Goal: Information Seeking & Learning: Compare options

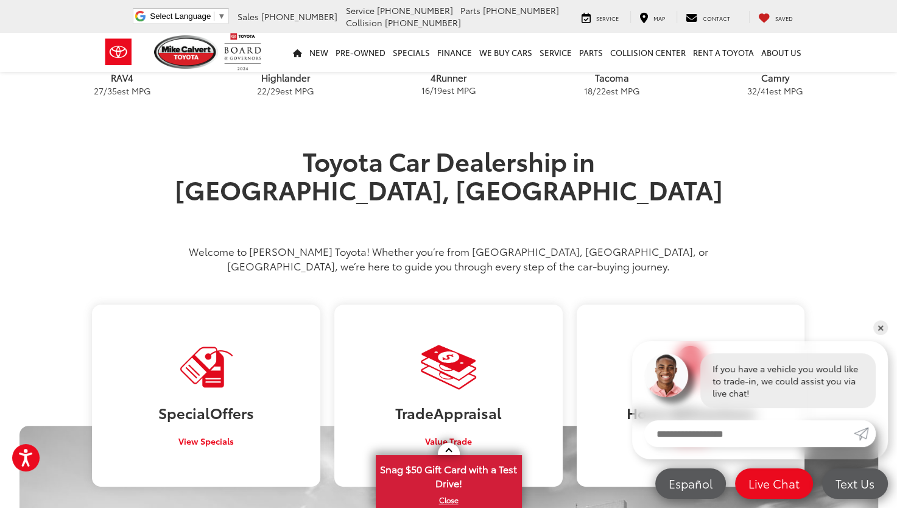
scroll to position [487, 0]
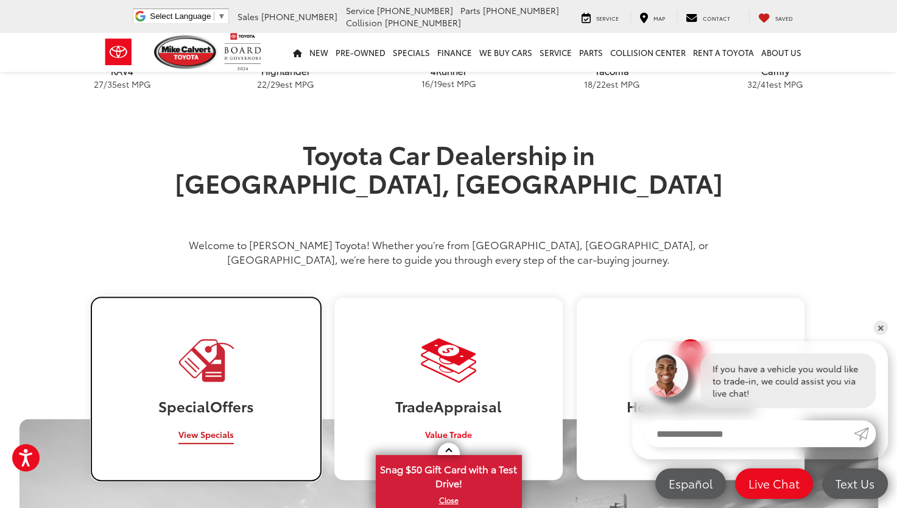
drag, startPoint x: 215, startPoint y: 408, endPoint x: 99, endPoint y: 388, distance: 117.9
click at [215, 428] on span "View Specials" at bounding box center [205, 434] width 55 height 12
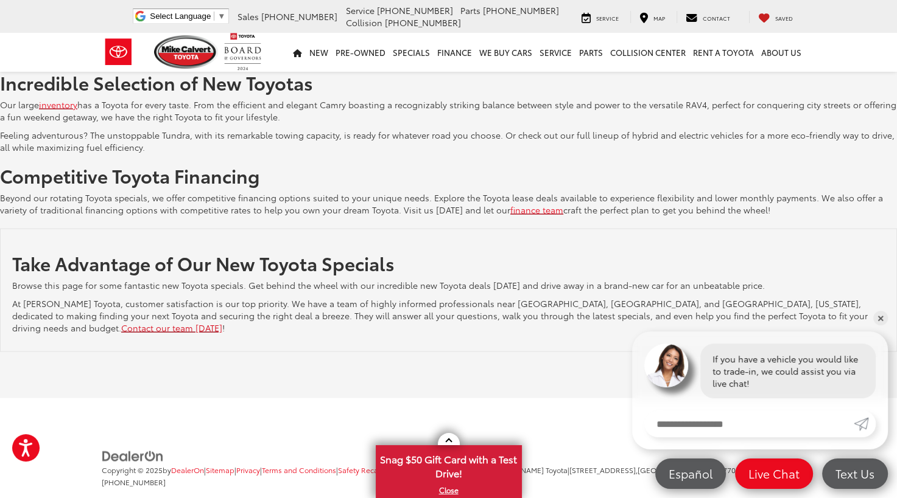
scroll to position [2271, 0]
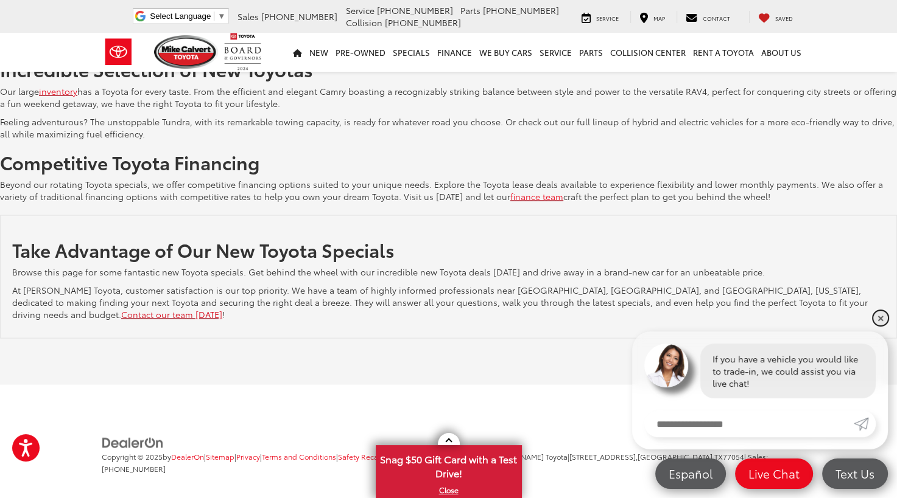
click at [878, 315] on link "✕" at bounding box center [880, 318] width 15 height 15
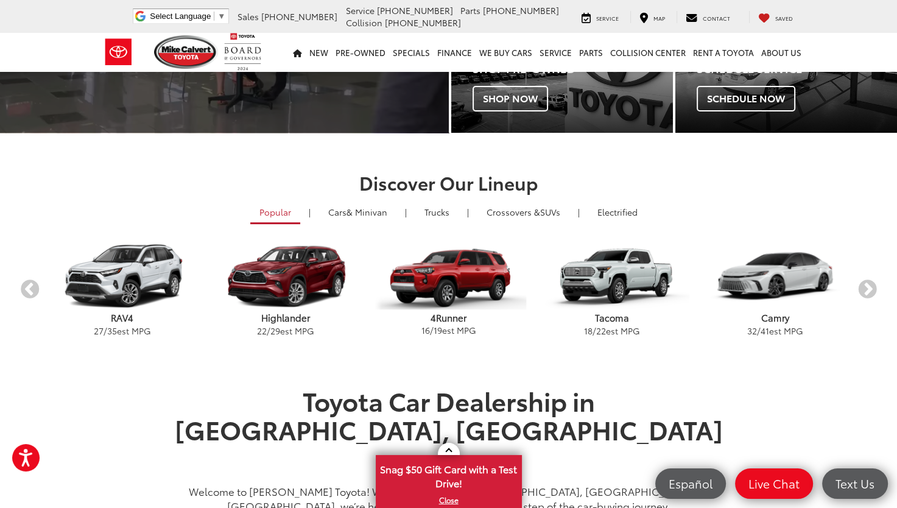
scroll to position [242, 0]
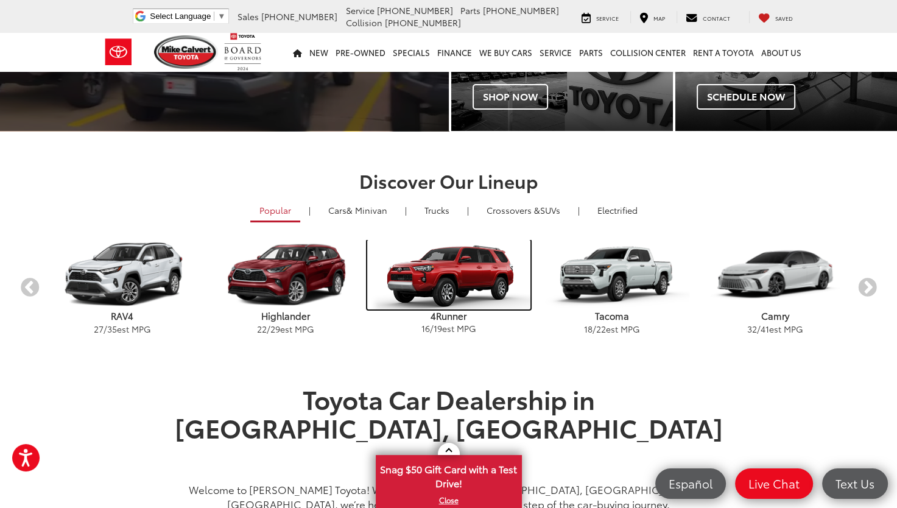
click at [464, 270] on img "carousel" at bounding box center [448, 274] width 163 height 69
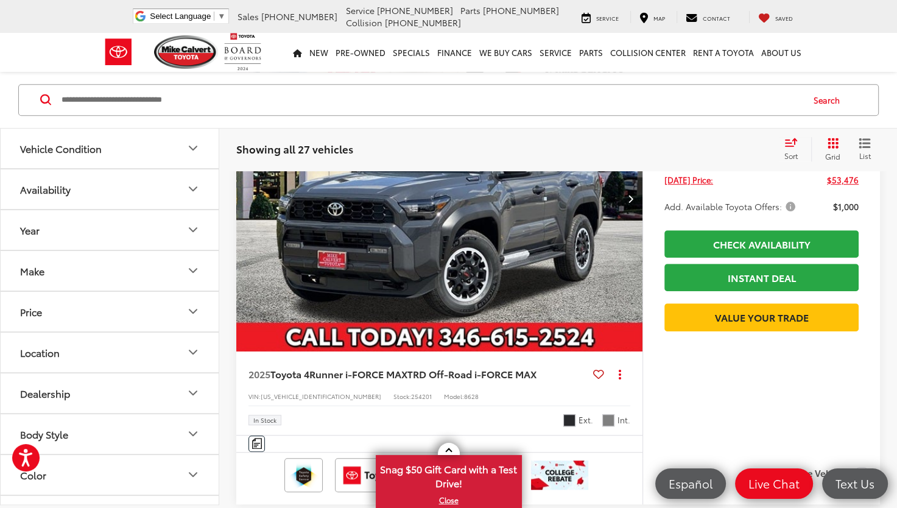
scroll to position [670, 0]
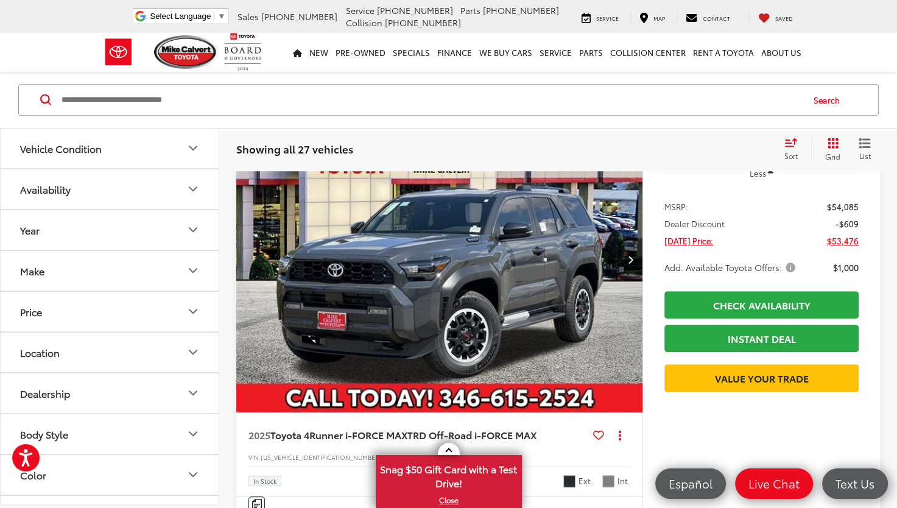
click at [791, 269] on span "Add. Available Toyota Offers:" at bounding box center [730, 267] width 133 height 12
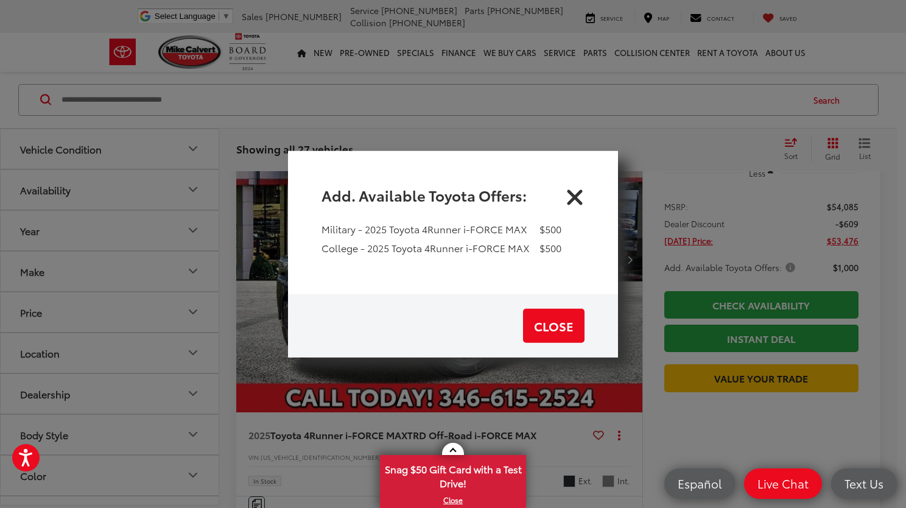
click at [579, 194] on icon "Close" at bounding box center [574, 194] width 19 height 19
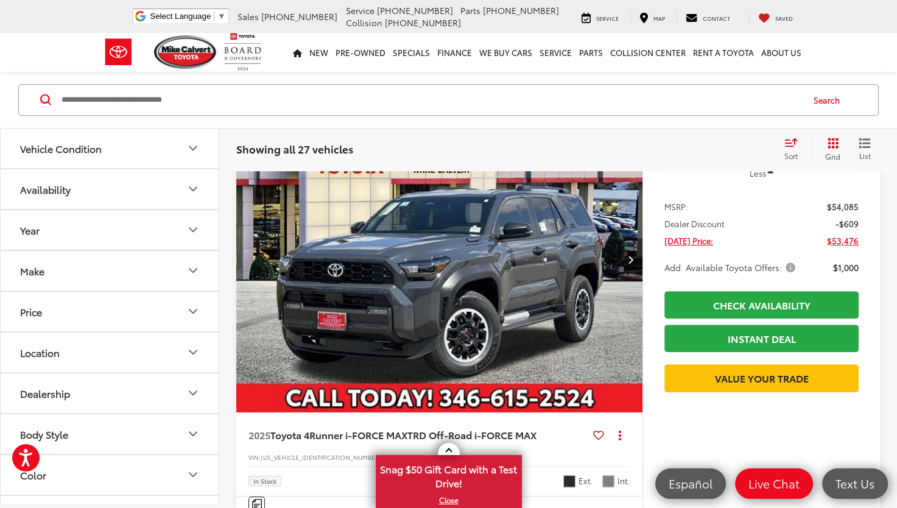
click at [629, 260] on icon "Next image" at bounding box center [629, 259] width 5 height 9
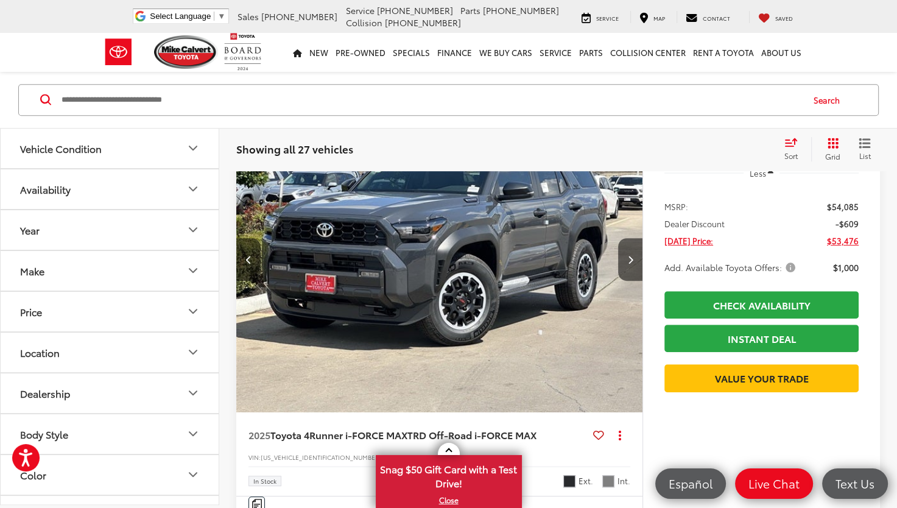
scroll to position [609, 0]
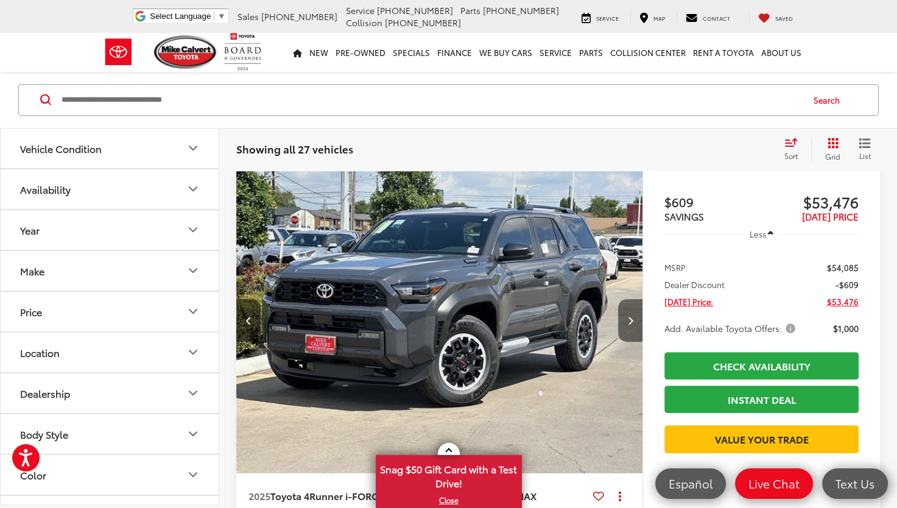
click at [633, 318] on button "Next image" at bounding box center [630, 320] width 24 height 43
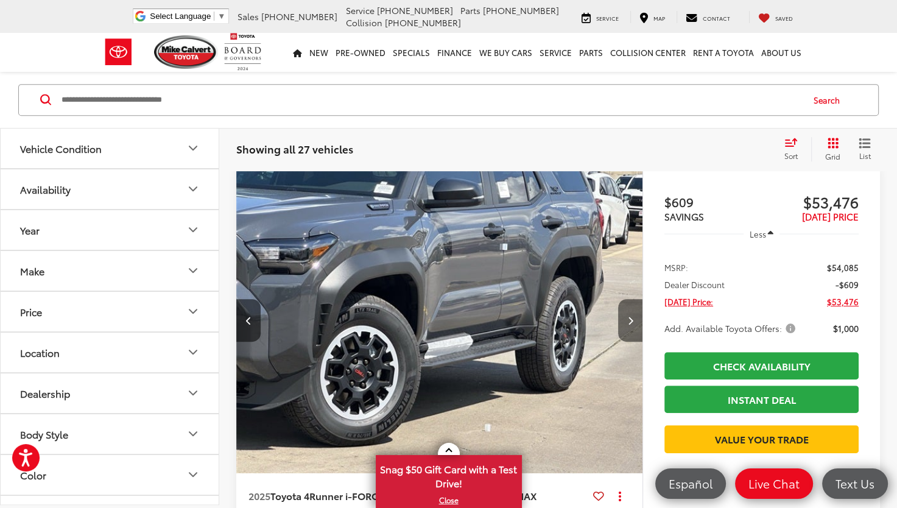
scroll to position [0, 816]
click at [633, 318] on button "Next image" at bounding box center [630, 320] width 24 height 43
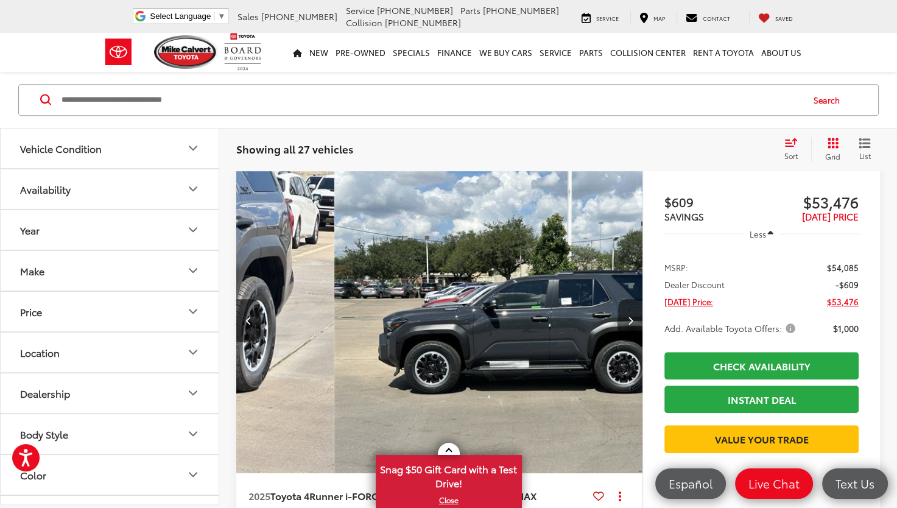
scroll to position [0, 1223]
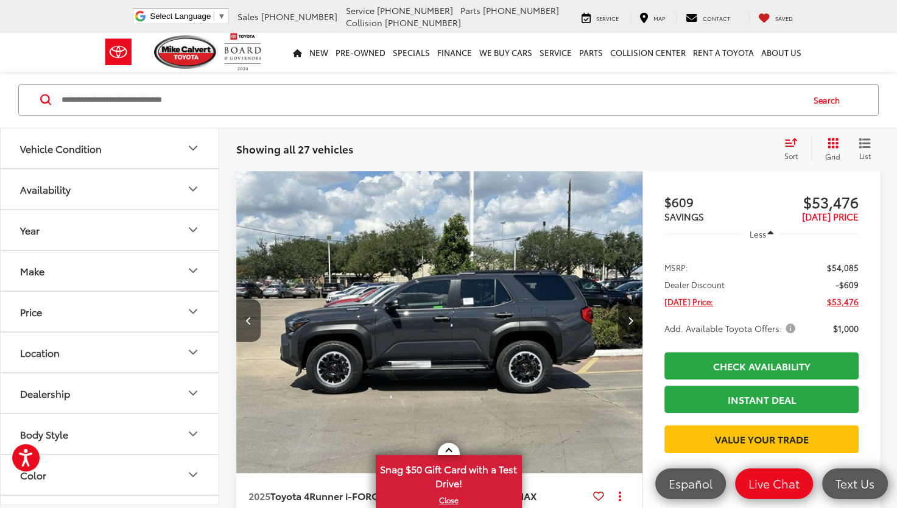
click at [633, 318] on button "Next image" at bounding box center [630, 320] width 24 height 43
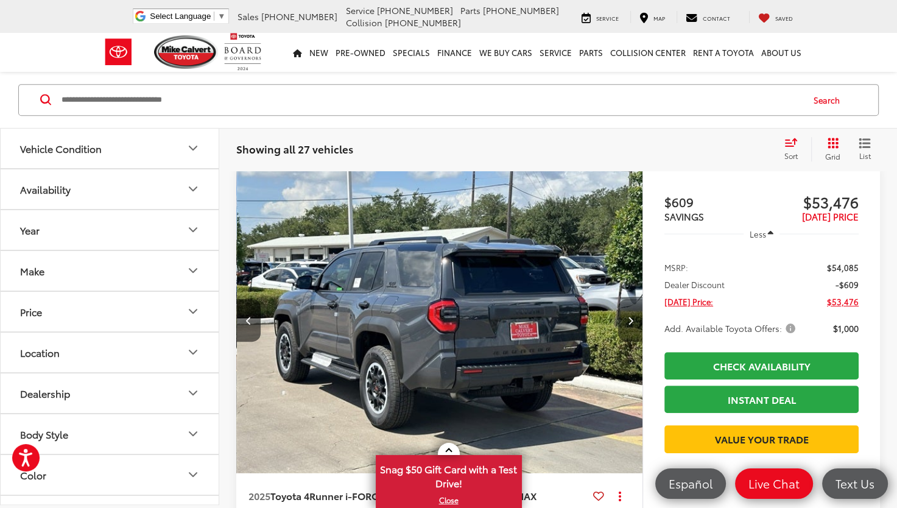
scroll to position [0, 1631]
click at [628, 326] on button "Next image" at bounding box center [630, 320] width 24 height 43
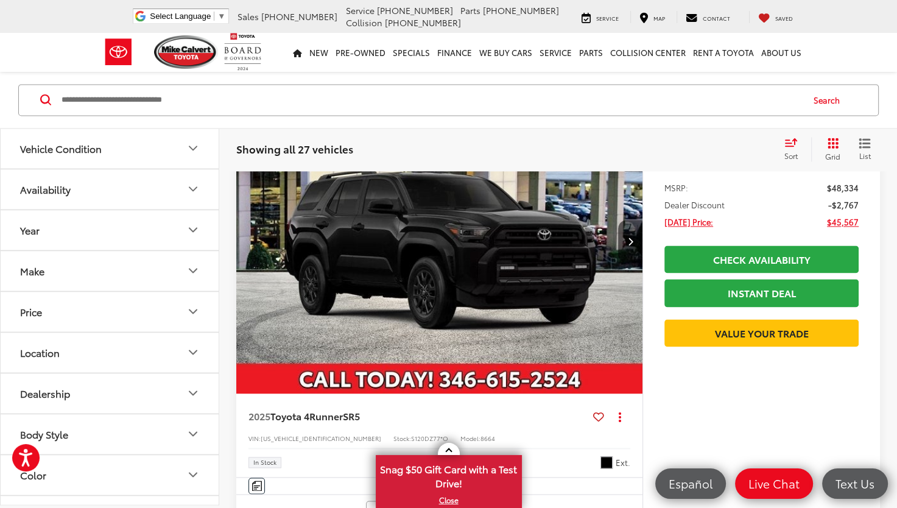
scroll to position [1643, 0]
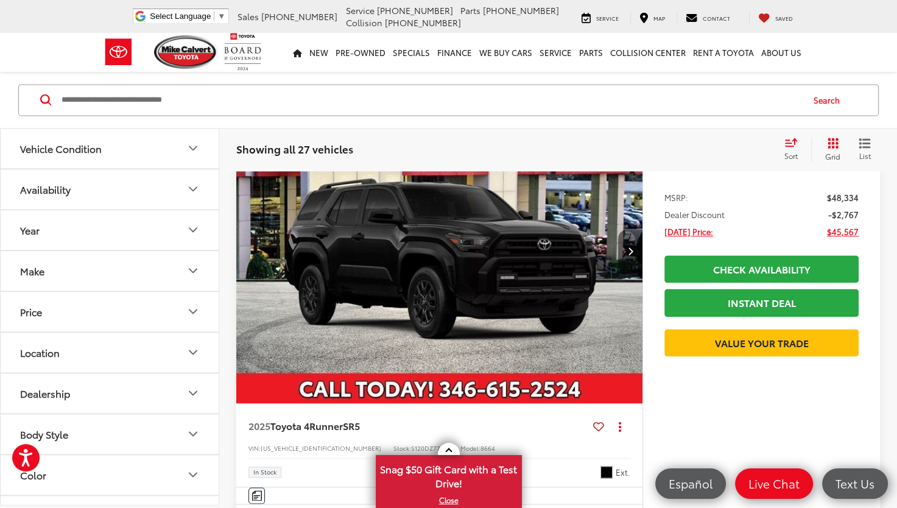
click at [629, 252] on icon "Next image" at bounding box center [629, 251] width 5 height 9
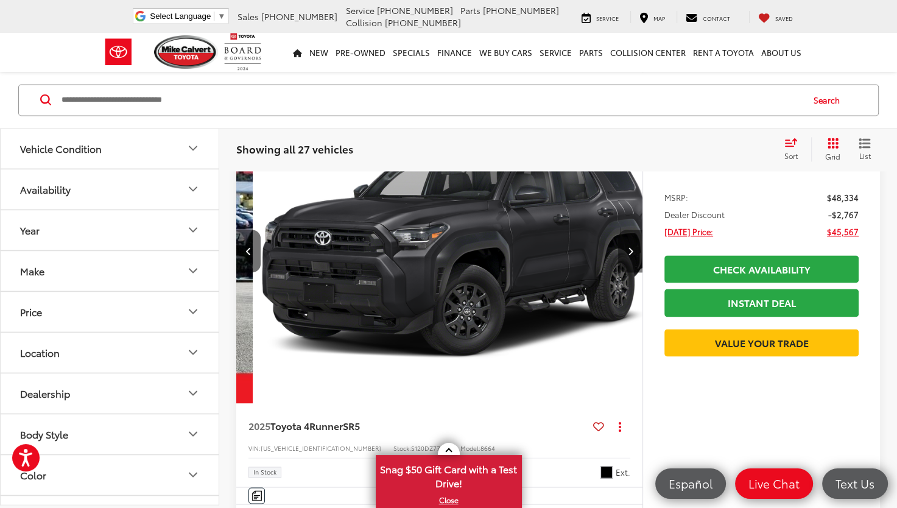
scroll to position [0, 408]
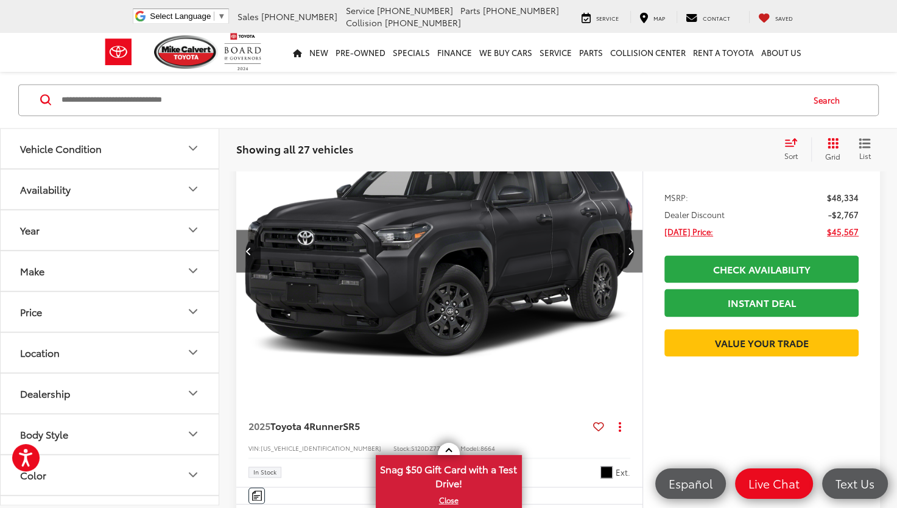
click at [629, 252] on icon "Next image" at bounding box center [629, 251] width 5 height 9
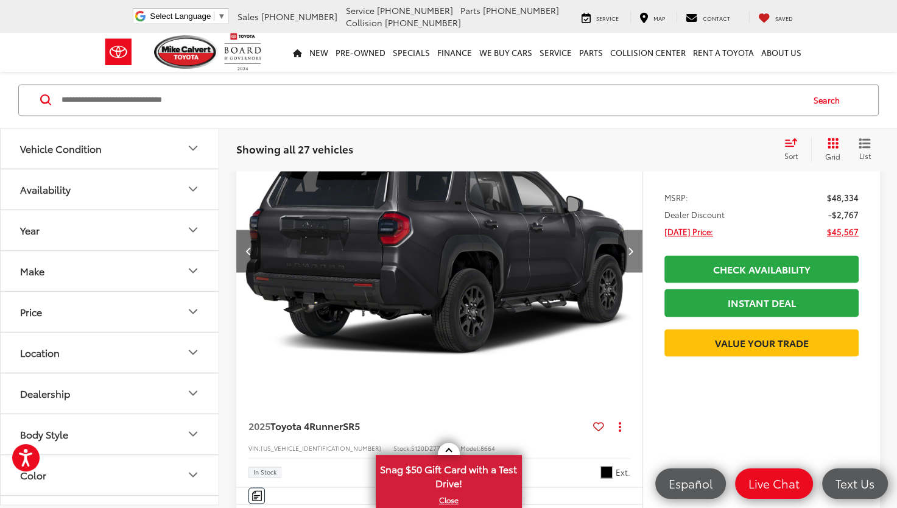
scroll to position [0, 816]
click at [629, 252] on icon "Next image" at bounding box center [629, 251] width 5 height 9
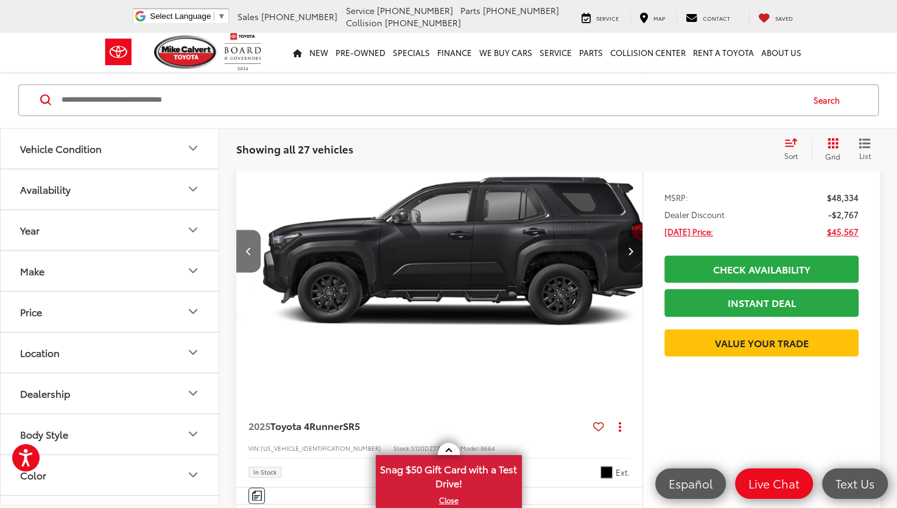
scroll to position [0, 1223]
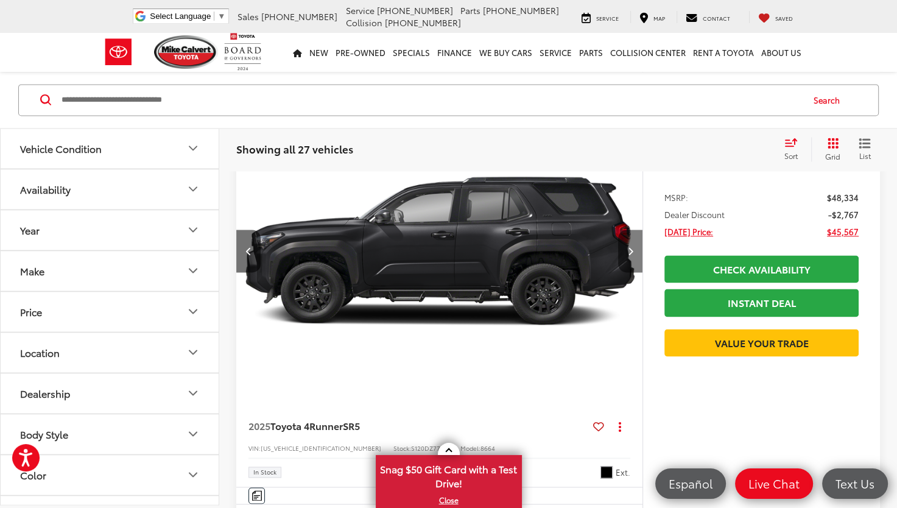
click at [629, 252] on icon "Next image" at bounding box center [629, 251] width 5 height 9
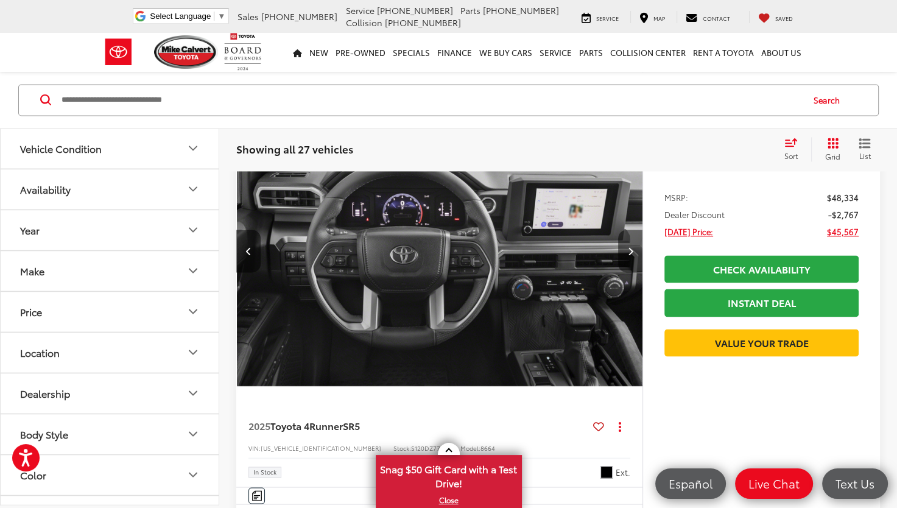
scroll to position [0, 1631]
click at [629, 248] on icon "Next image" at bounding box center [629, 251] width 5 height 9
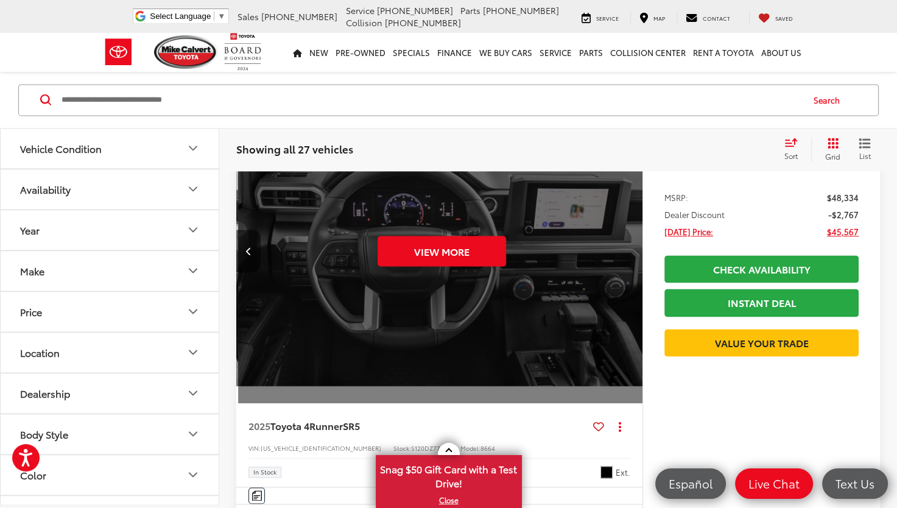
scroll to position [0, 2038]
click at [629, 248] on div "View More" at bounding box center [440, 251] width 408 height 306
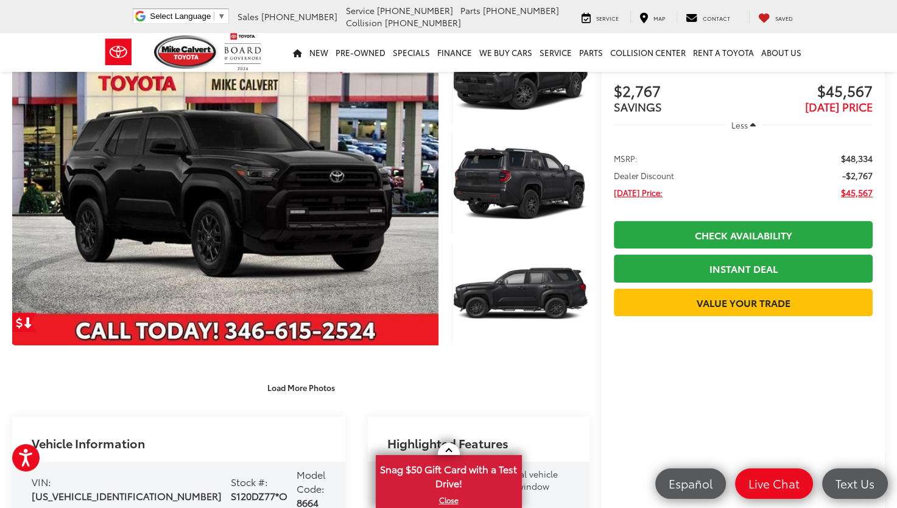
scroll to position [61, 0]
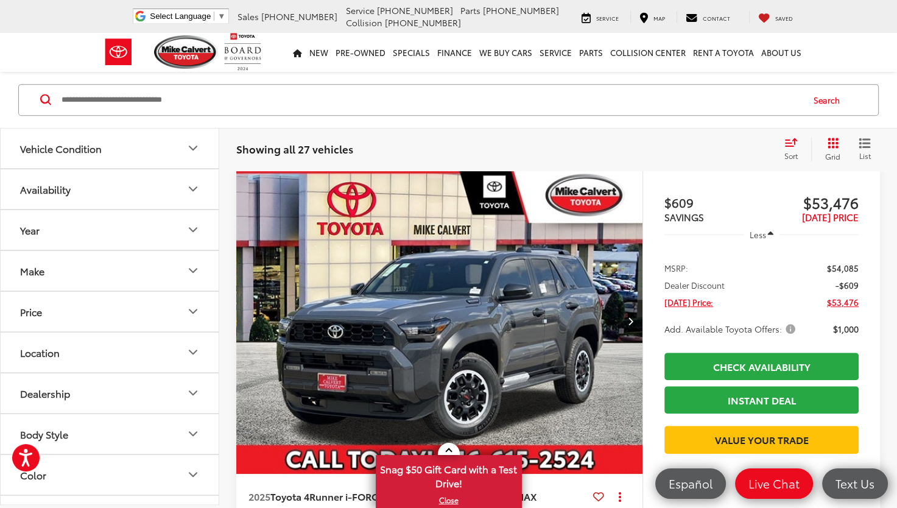
scroll to position [730, 0]
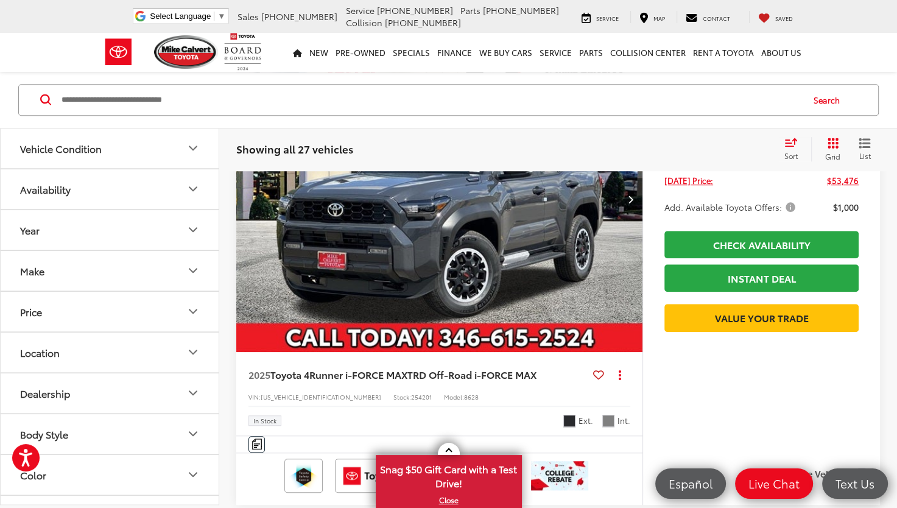
click at [629, 195] on icon "Next image" at bounding box center [629, 199] width 5 height 9
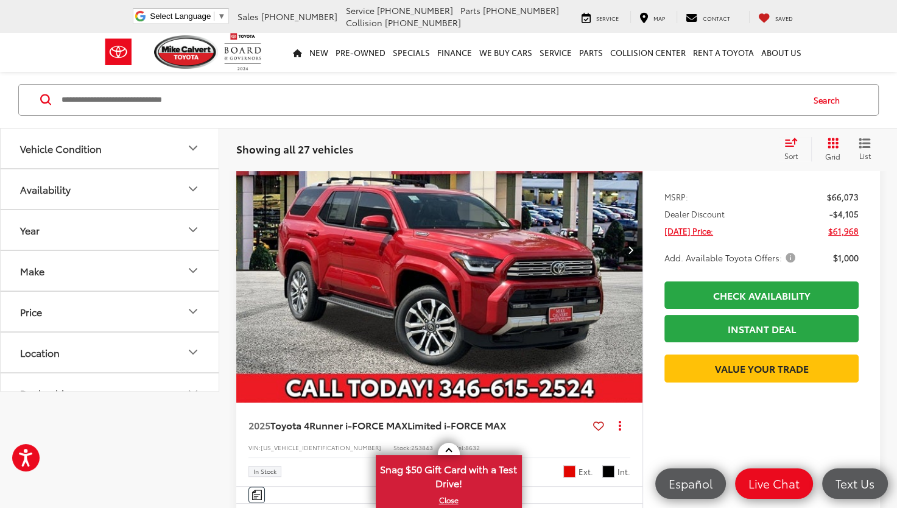
scroll to position [0, 0]
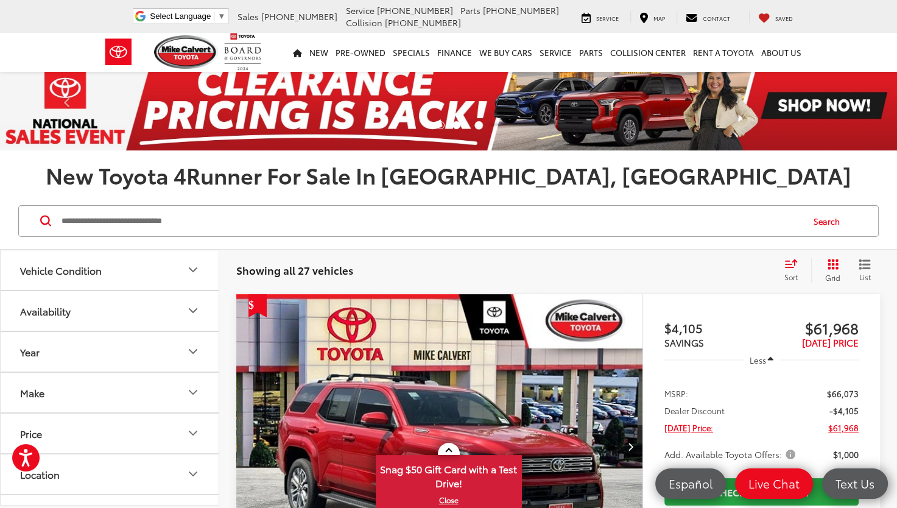
click at [195, 390] on icon "Make" at bounding box center [192, 392] width 7 height 4
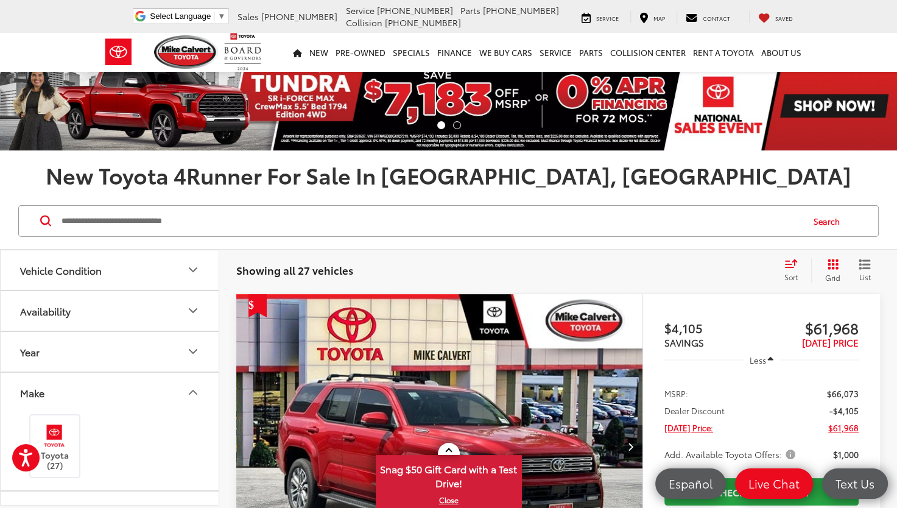
click at [194, 393] on icon "Make" at bounding box center [193, 392] width 15 height 15
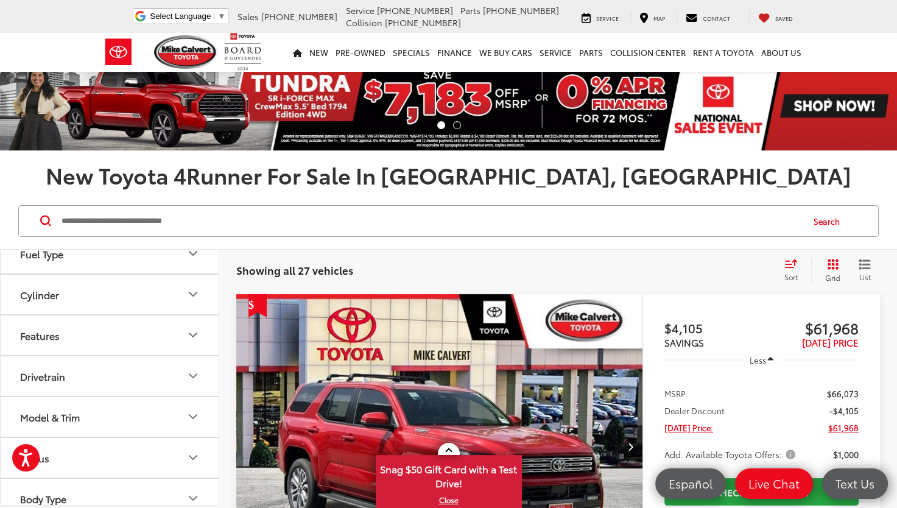
scroll to position [393, 0]
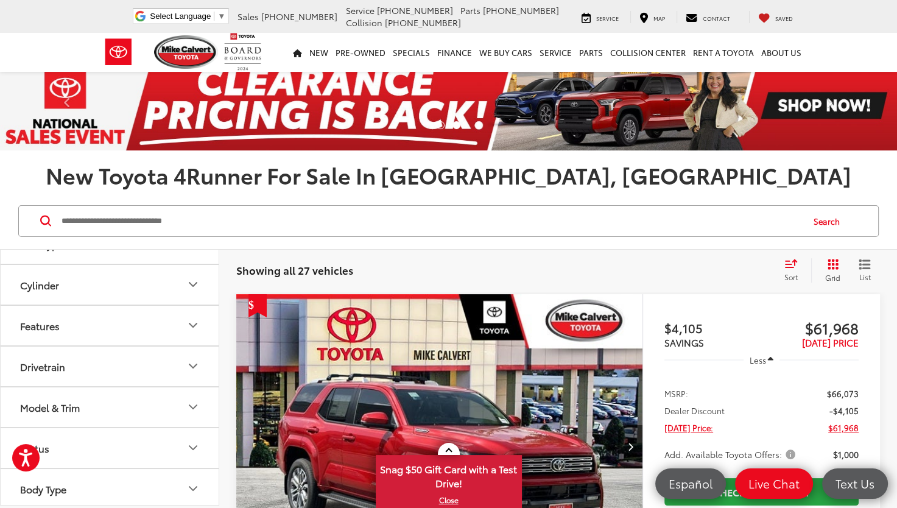
click at [197, 404] on icon "Model & Trim" at bounding box center [193, 406] width 15 height 15
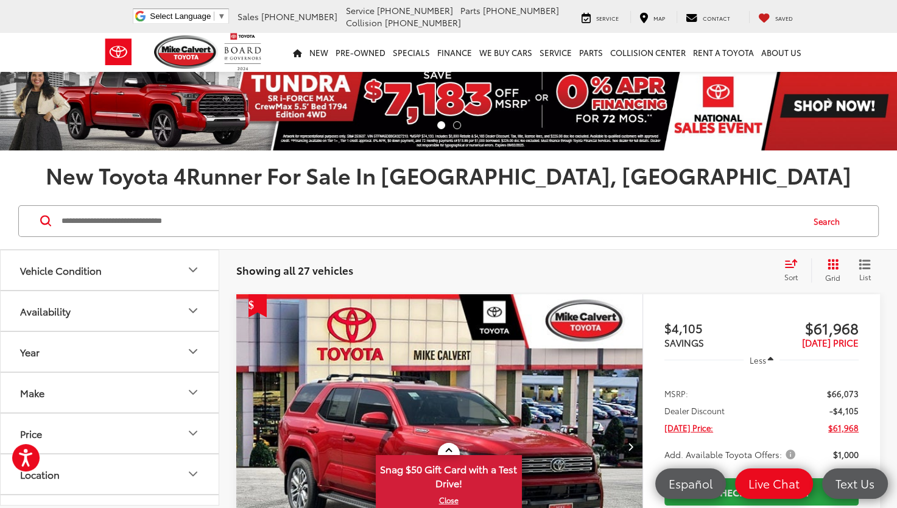
click at [142, 219] on input "Search by Make, Model, or Keyword" at bounding box center [430, 220] width 741 height 29
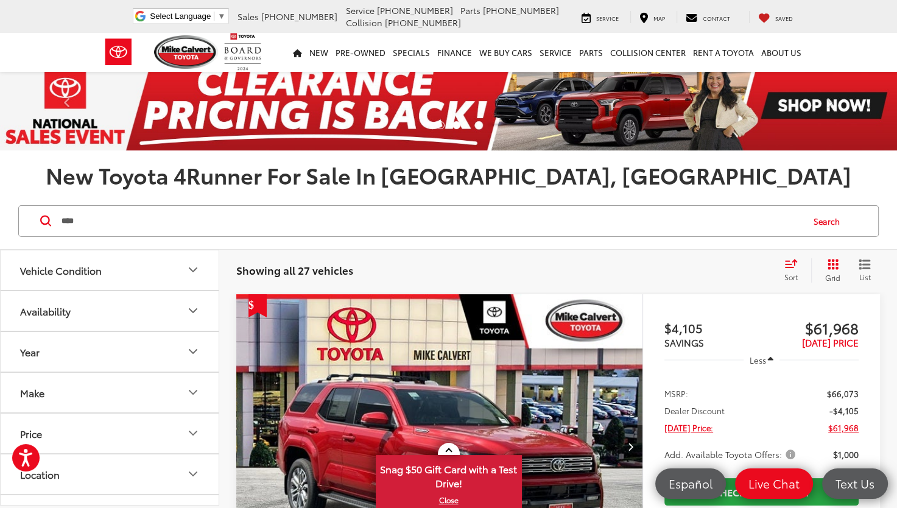
type input "****"
click at [820, 225] on button "Search" at bounding box center [829, 221] width 55 height 30
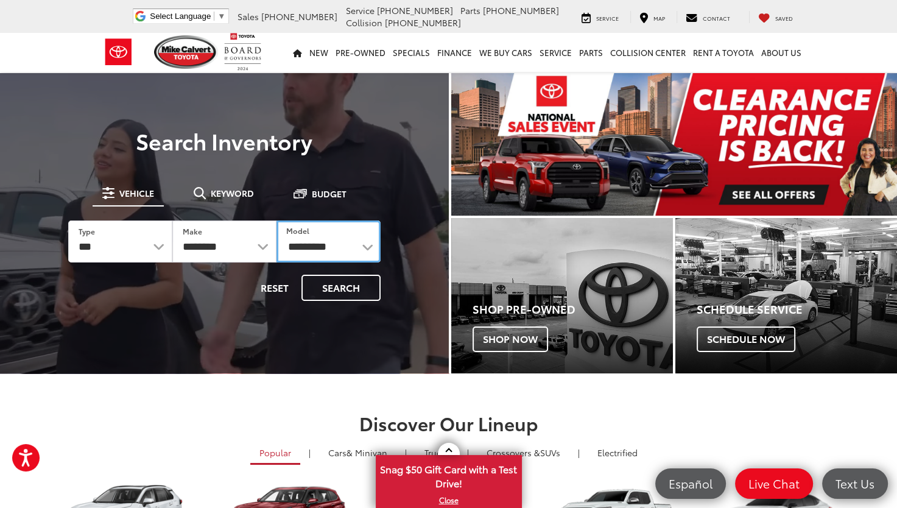
click at [368, 247] on select "**********" at bounding box center [328, 241] width 104 height 42
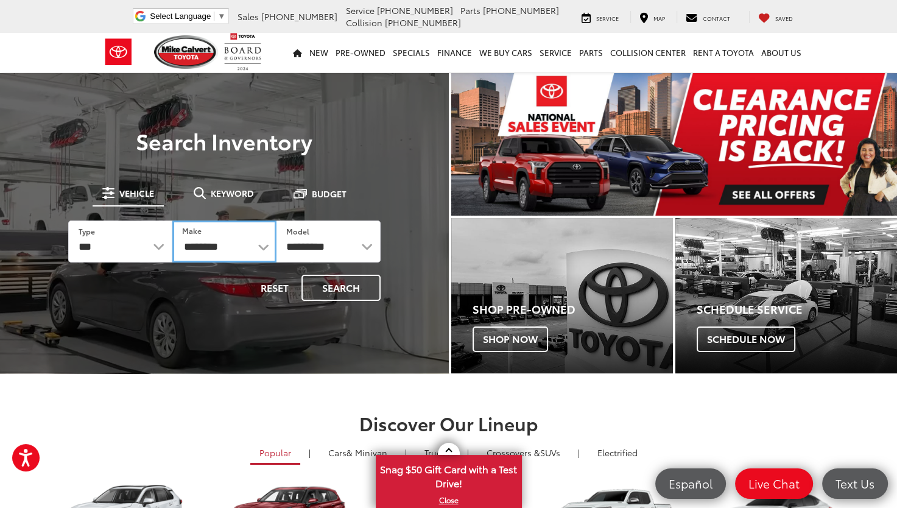
click at [262, 250] on select "**********" at bounding box center [224, 241] width 104 height 42
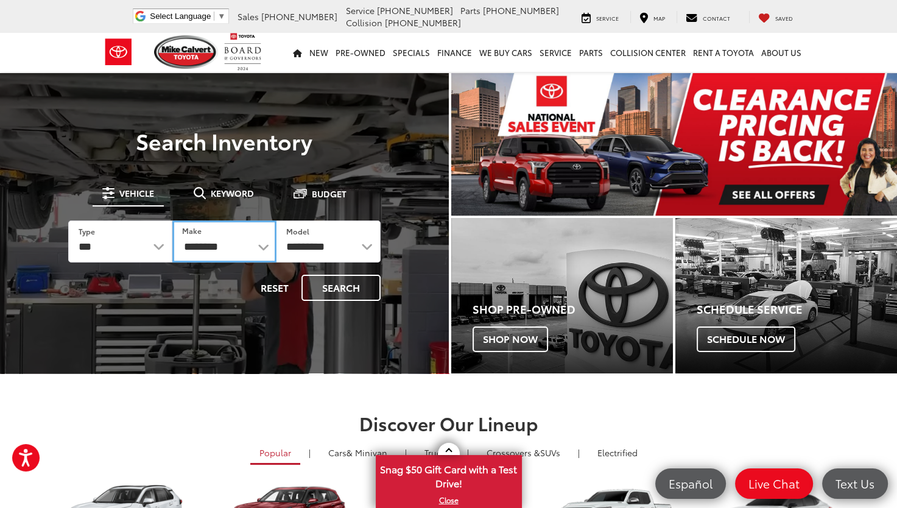
select select "******"
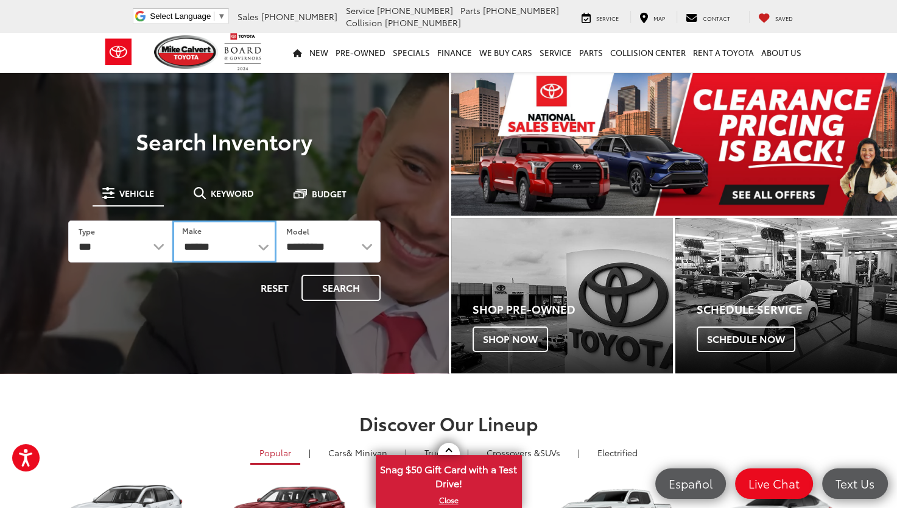
click at [172, 220] on select "**********" at bounding box center [224, 241] width 104 height 42
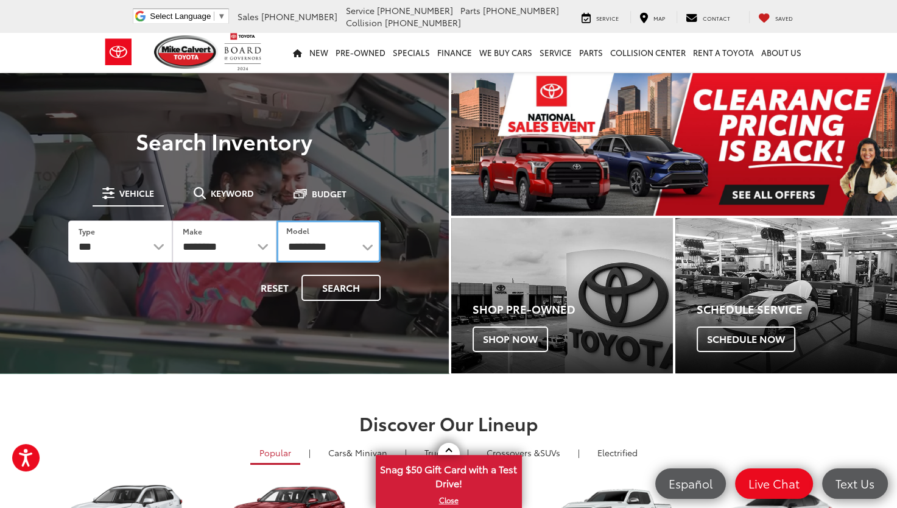
click at [365, 248] on select "**********" at bounding box center [328, 241] width 104 height 42
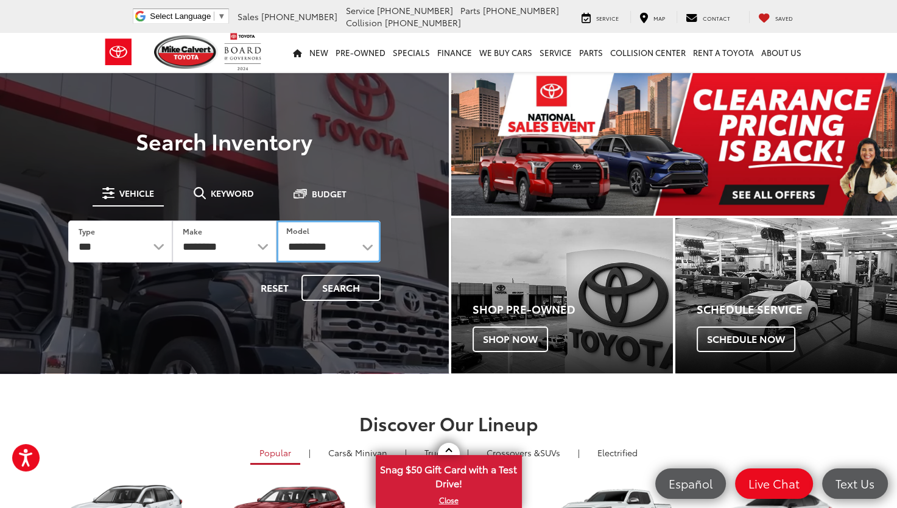
select select "**********"
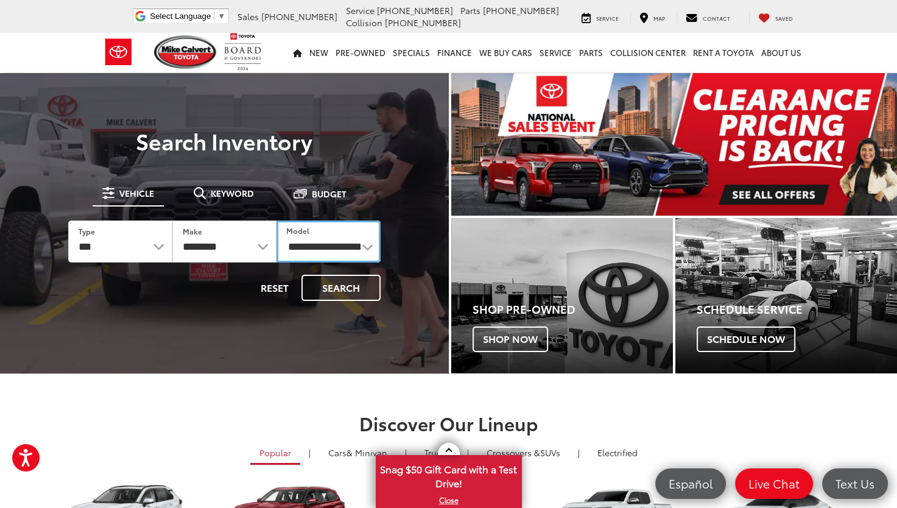
click at [276, 220] on select "**********" at bounding box center [328, 241] width 104 height 42
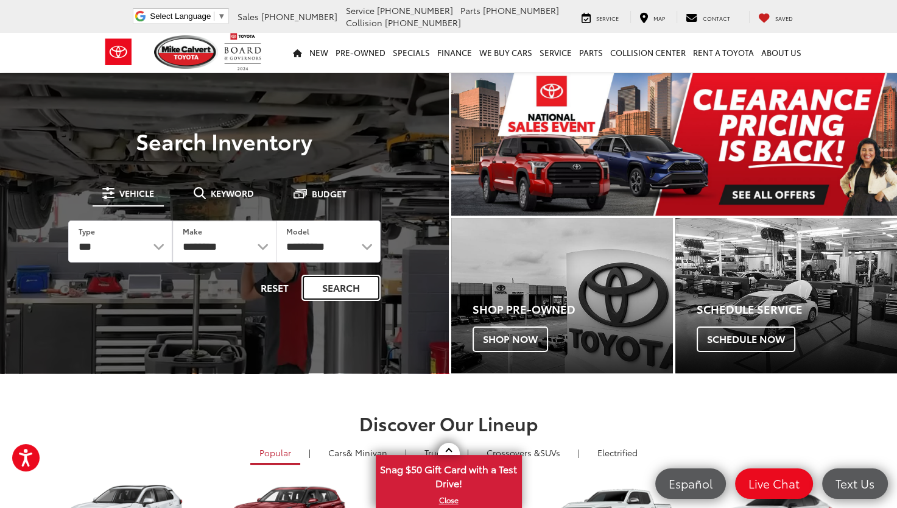
click at [330, 292] on button "Search" at bounding box center [340, 287] width 79 height 26
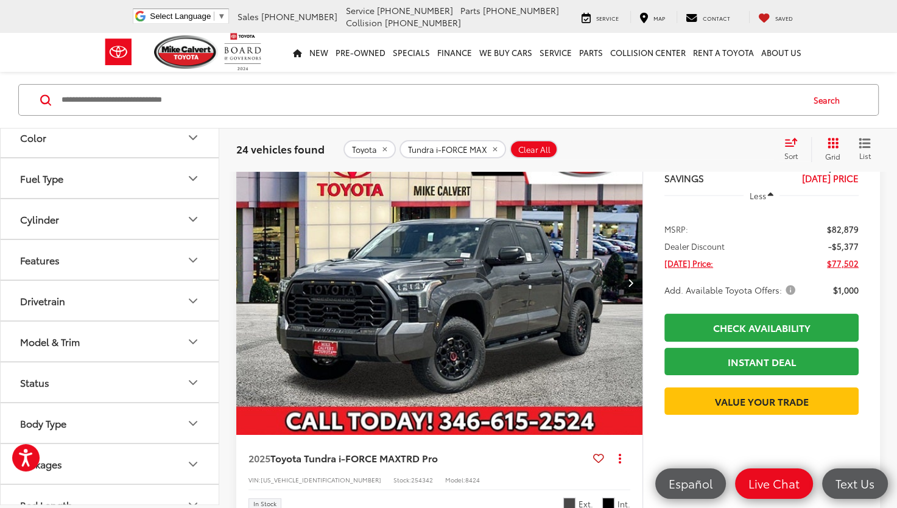
scroll to position [353, 0]
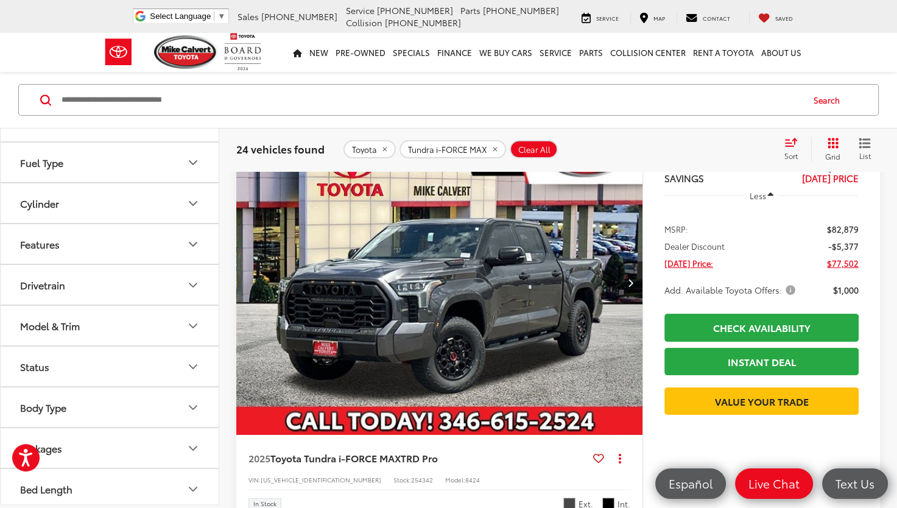
click at [195, 322] on icon "Model & Trim" at bounding box center [193, 325] width 15 height 15
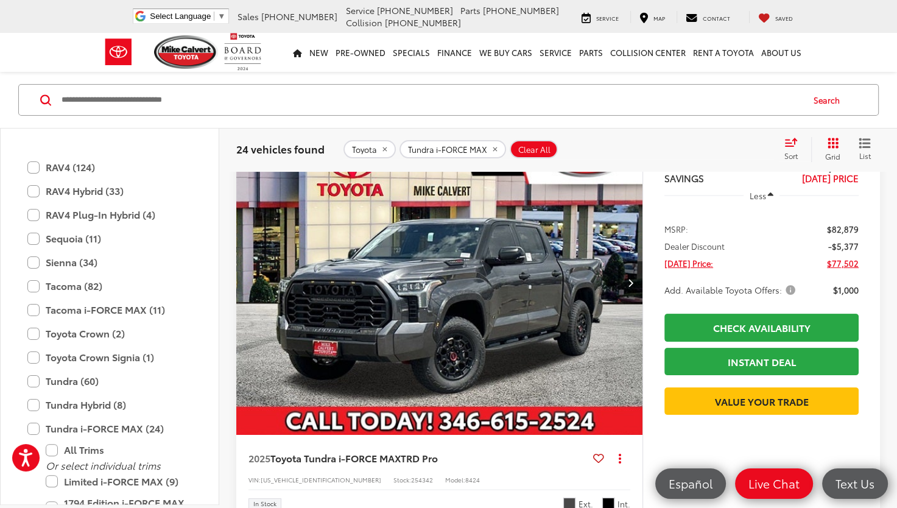
scroll to position [1198, 0]
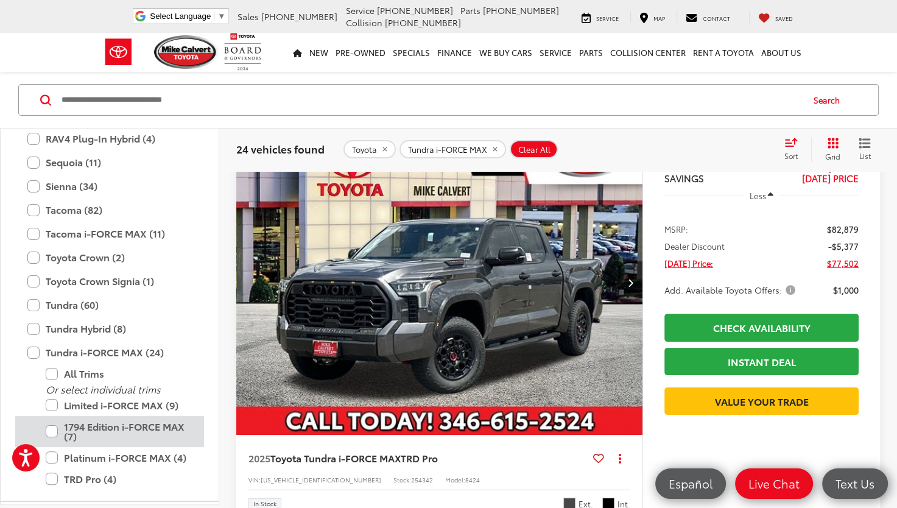
click at [89, 428] on label "1794 Edition i-FORCE MAX (7)" at bounding box center [119, 431] width 146 height 31
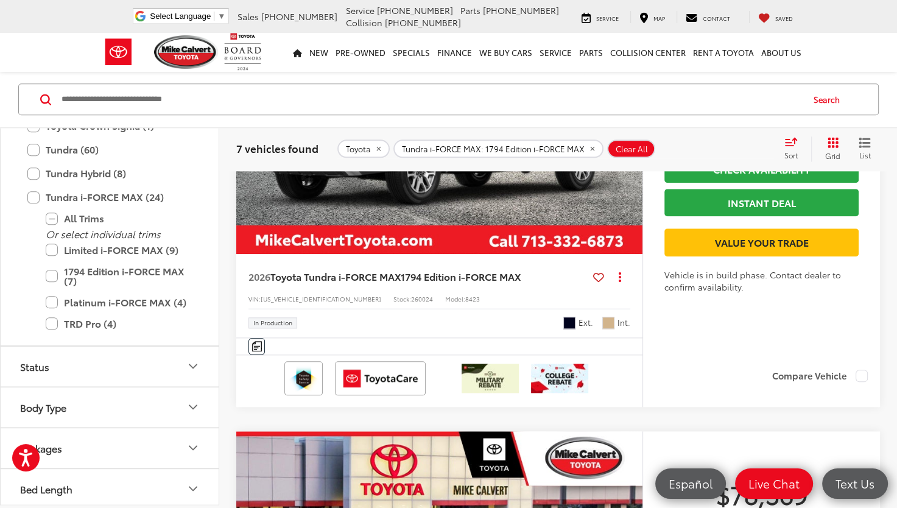
scroll to position [1174, 0]
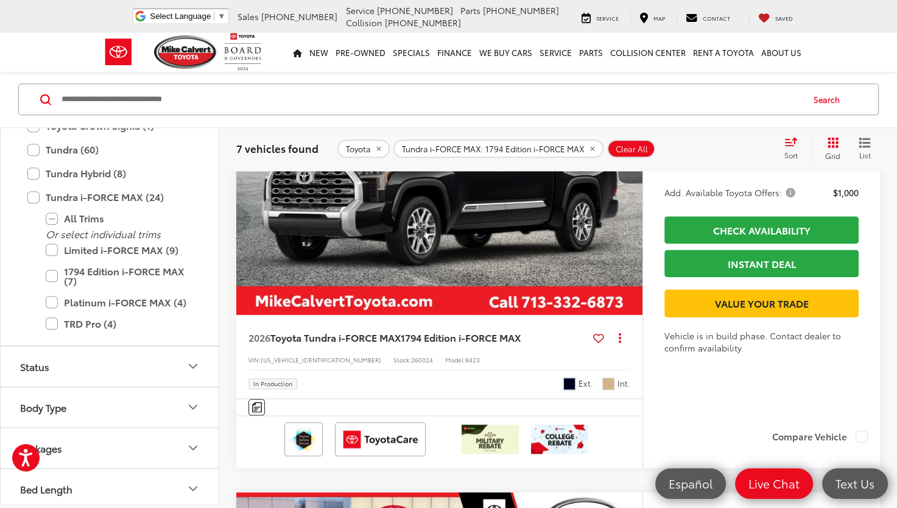
click at [450, 273] on img "2026 Toyota Tundra i-FORCE MAX 1794 Edition i-FORCE MAX 0" at bounding box center [440, 163] width 408 height 306
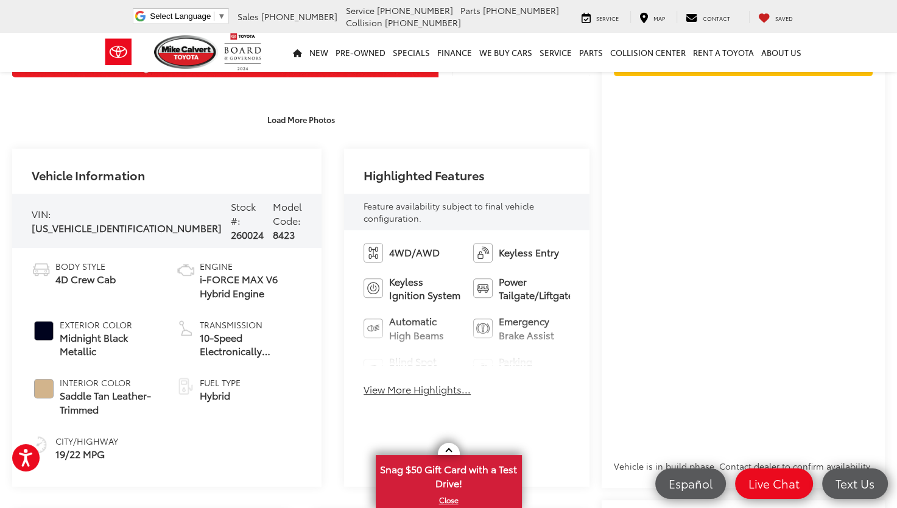
scroll to position [426, 0]
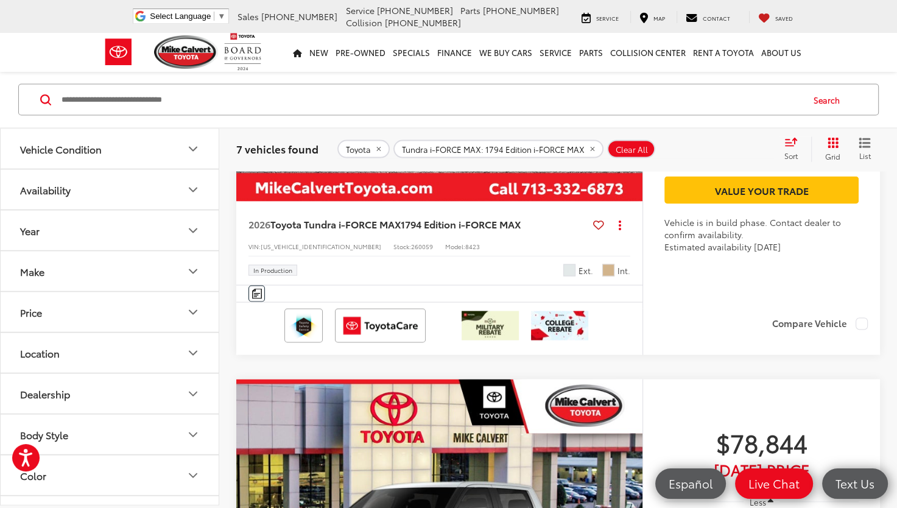
scroll to position [2175, 0]
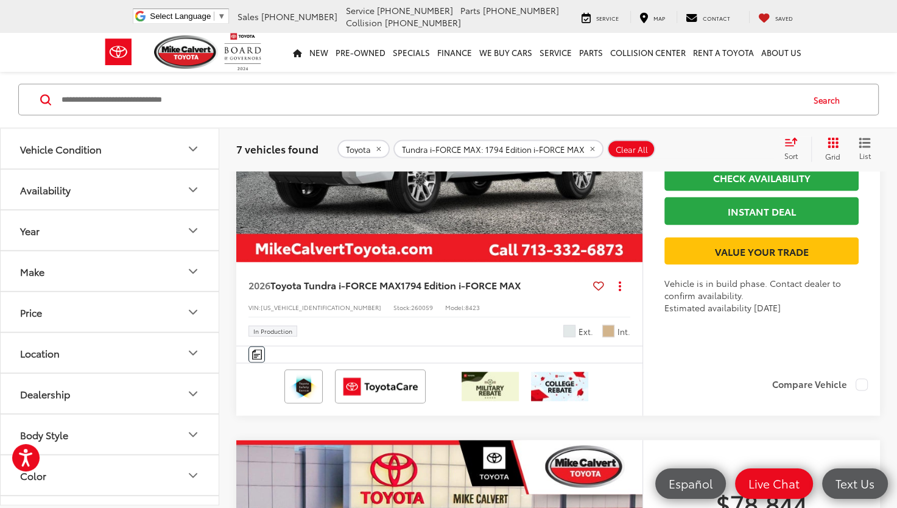
click at [195, 231] on icon "Year" at bounding box center [193, 230] width 15 height 15
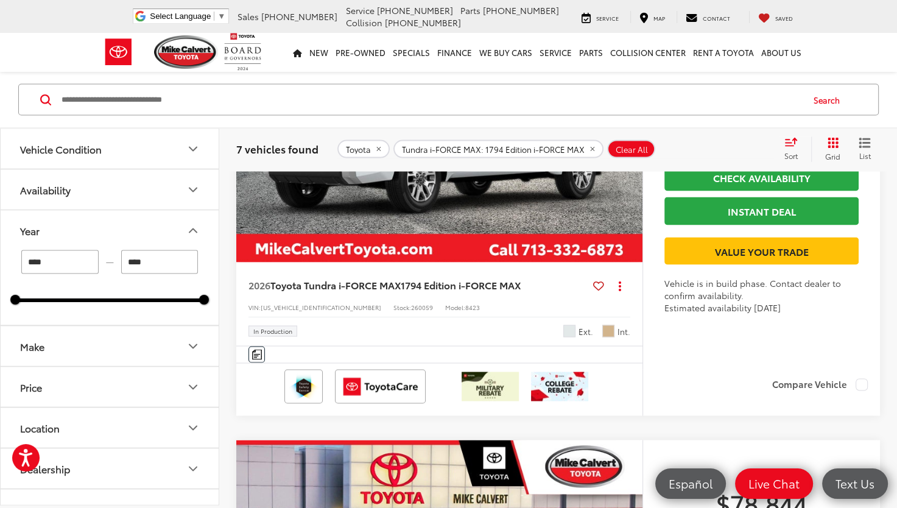
click at [54, 261] on input "****" at bounding box center [59, 262] width 77 height 24
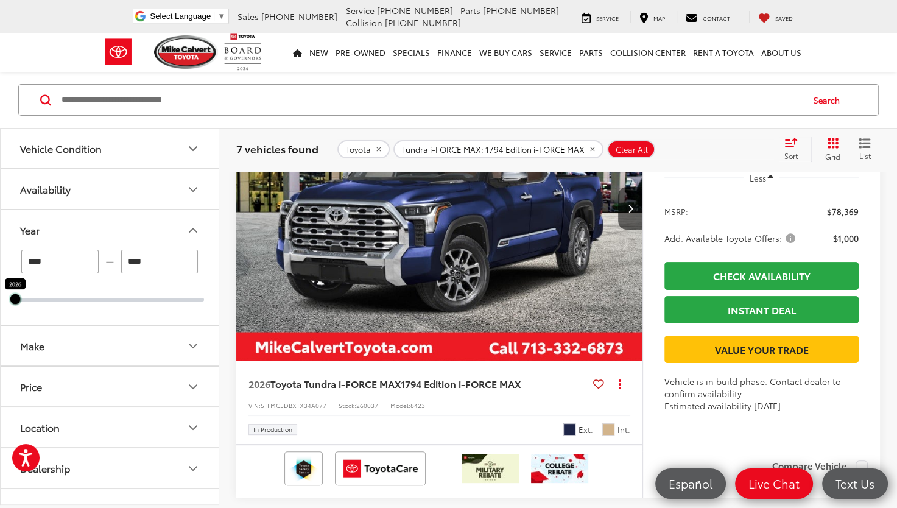
scroll to position [79, 0]
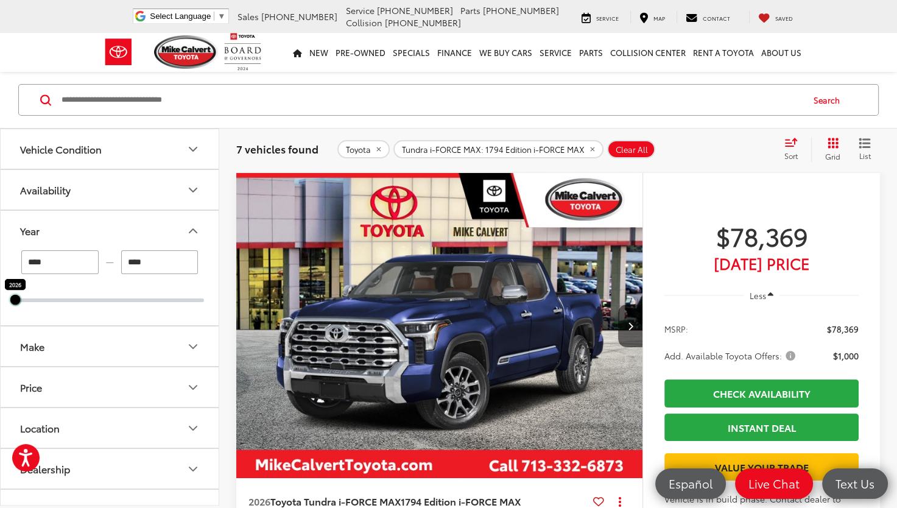
drag, startPoint x: 206, startPoint y: 302, endPoint x: 45, endPoint y: 287, distance: 161.4
click at [35, 285] on div "**** — **** 2026 2026" at bounding box center [109, 276] width 189 height 52
click at [57, 267] on input "****" at bounding box center [59, 262] width 77 height 24
type input "****"
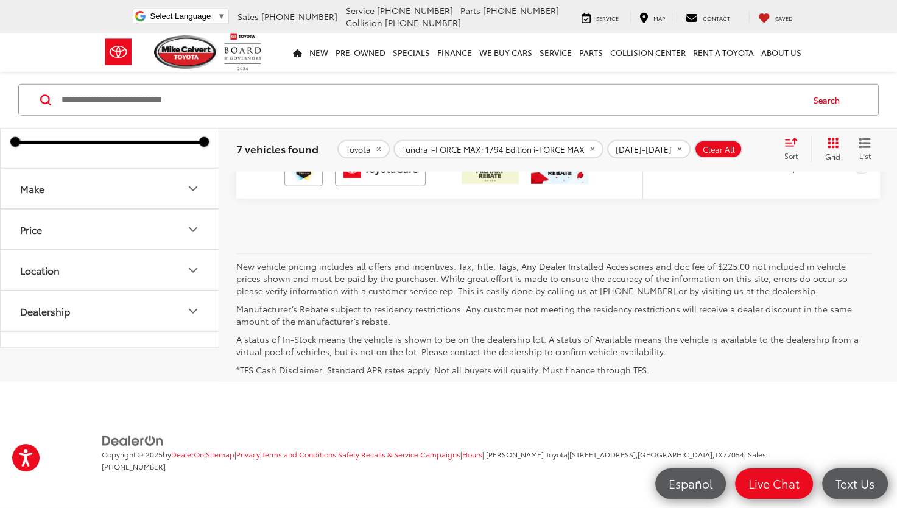
scroll to position [3557, 0]
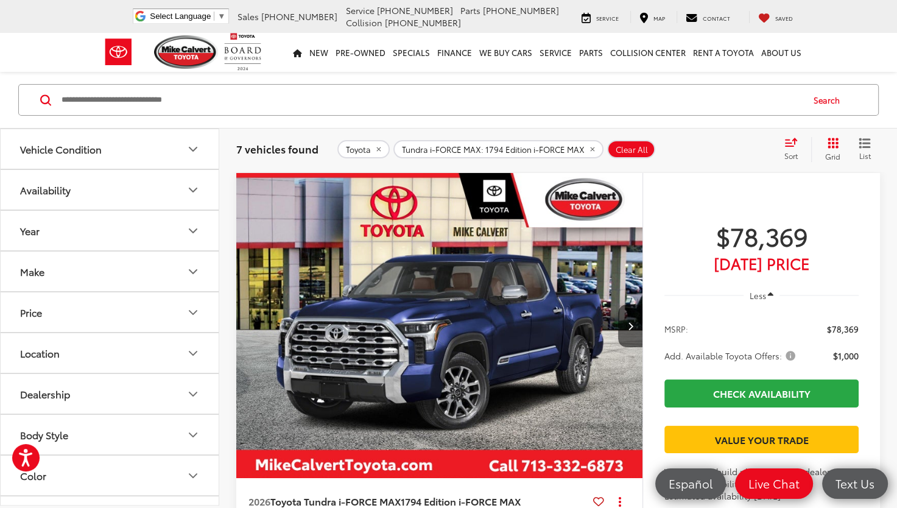
click at [46, 27] on div "[PERSON_NAME] Toyota Select Language ​ ▼ Sales [PHONE_NUMBER] Service [PHONE_NU…" at bounding box center [448, 16] width 897 height 33
